Goal: Transaction & Acquisition: Download file/media

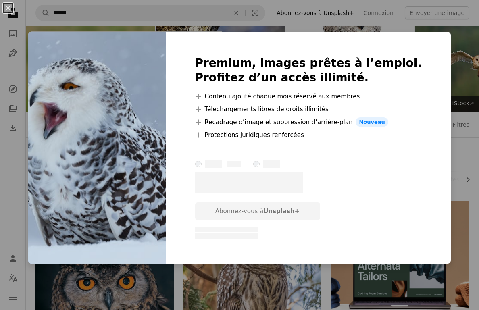
scroll to position [967, 0]
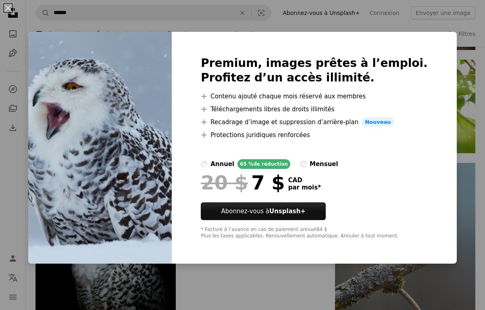
click at [75, 67] on img at bounding box center [99, 148] width 143 height 232
click at [12, 10] on button "An X shape" at bounding box center [8, 8] width 10 height 10
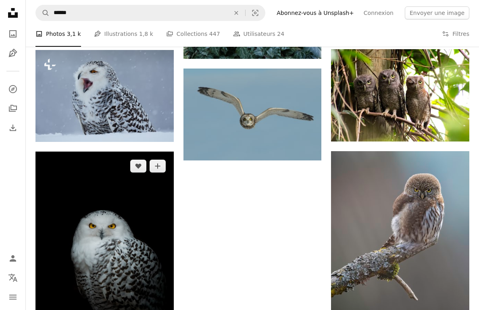
scroll to position [1088, 0]
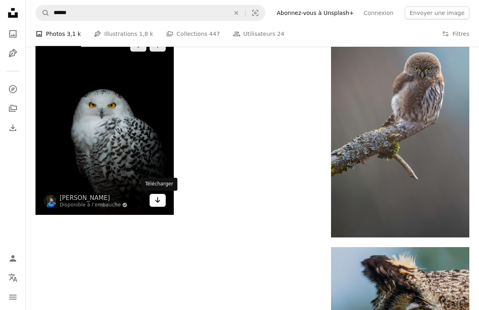
click at [155, 202] on icon "Arrow pointing down" at bounding box center [157, 200] width 6 height 10
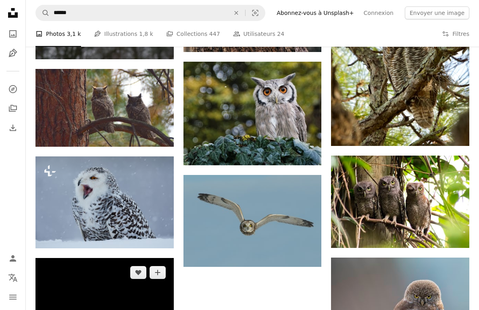
scroll to position [821, 0]
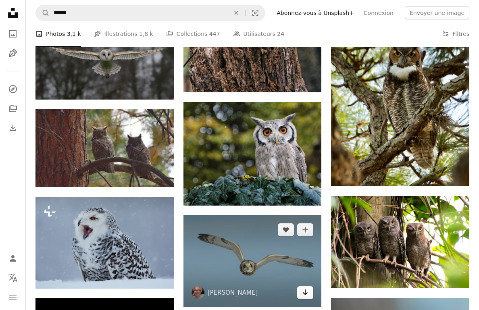
click at [302, 290] on icon "Arrow pointing down" at bounding box center [305, 292] width 6 height 10
